Goal: Information Seeking & Learning: Learn about a topic

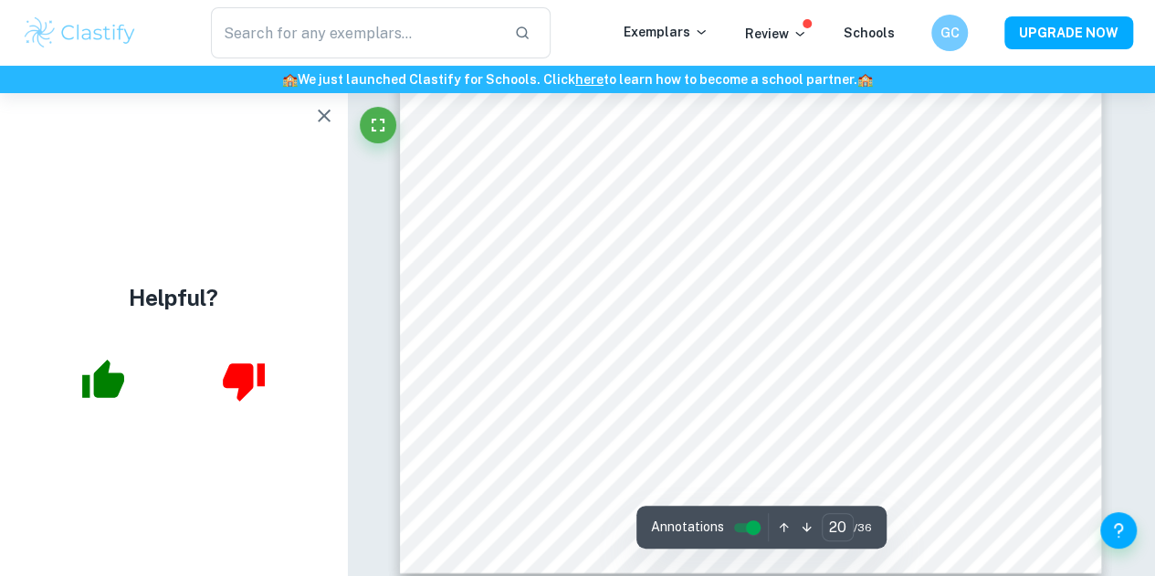
scroll to position [20050, 0]
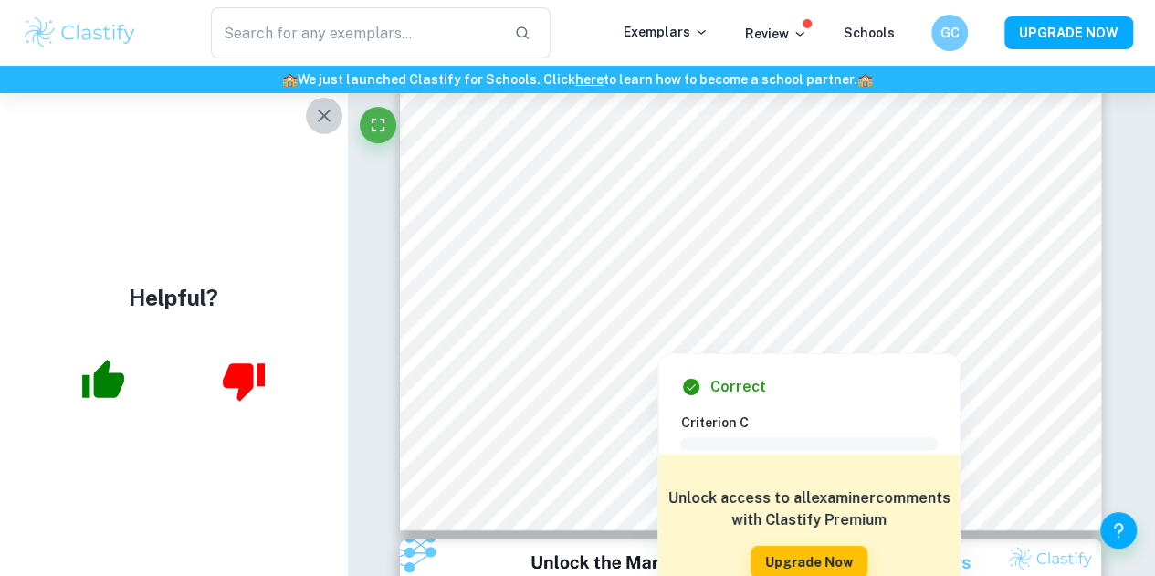
click at [327, 115] on icon "button" at bounding box center [324, 116] width 22 height 22
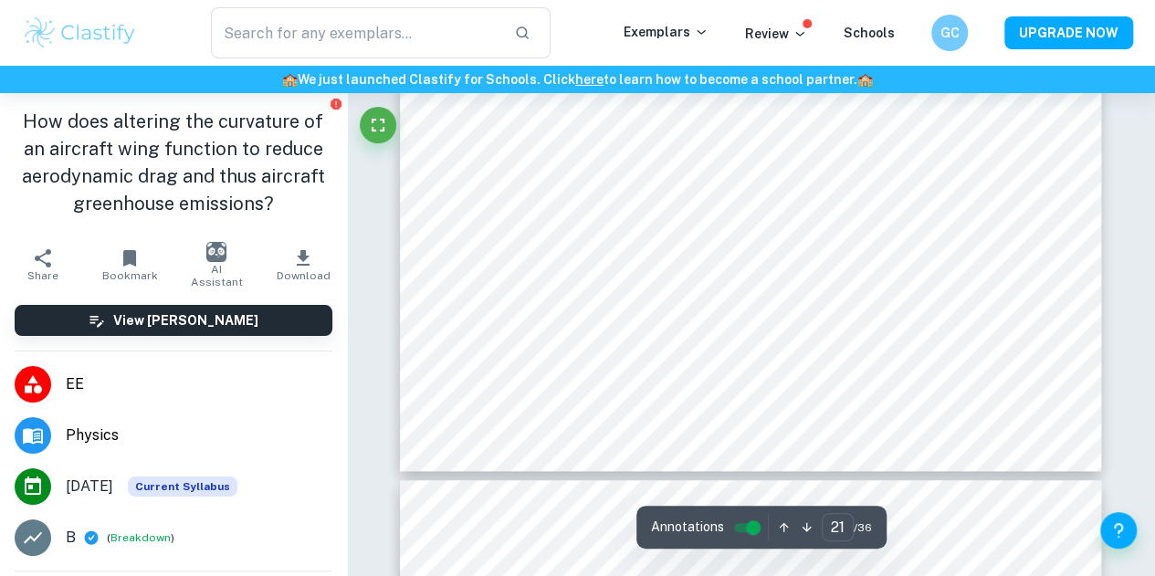
type input "22"
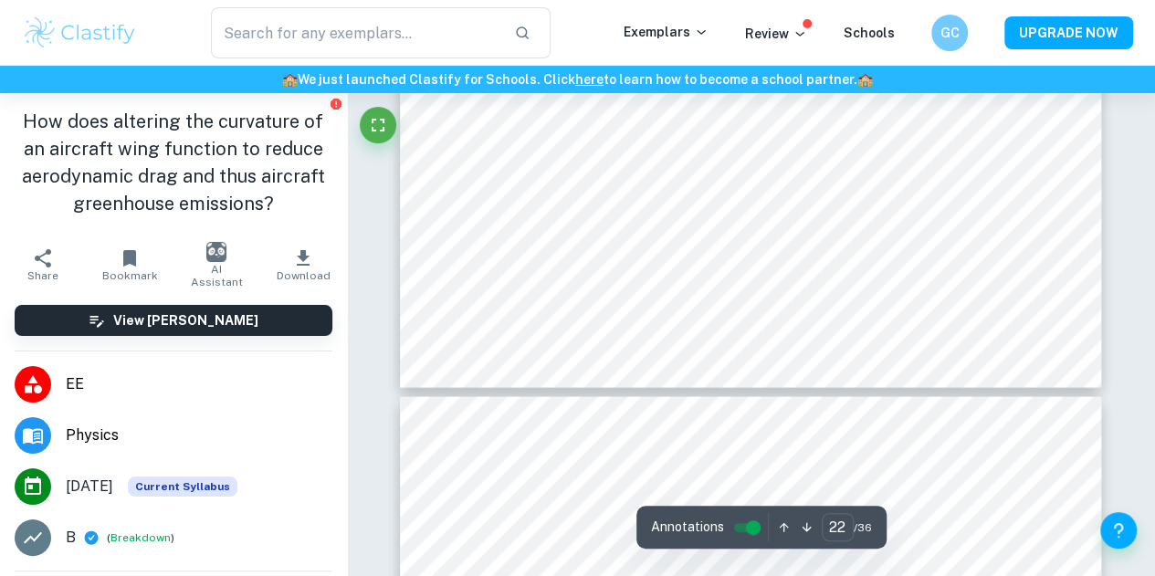
scroll to position [22366, 0]
